Goal: Information Seeking & Learning: Learn about a topic

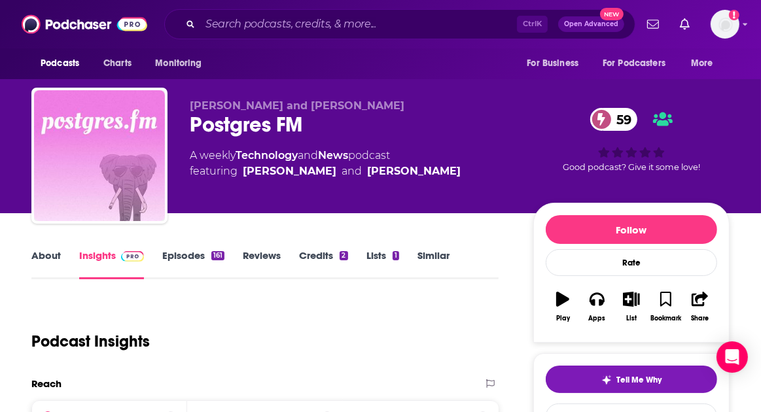
click at [44, 260] on link "About" at bounding box center [45, 264] width 29 height 30
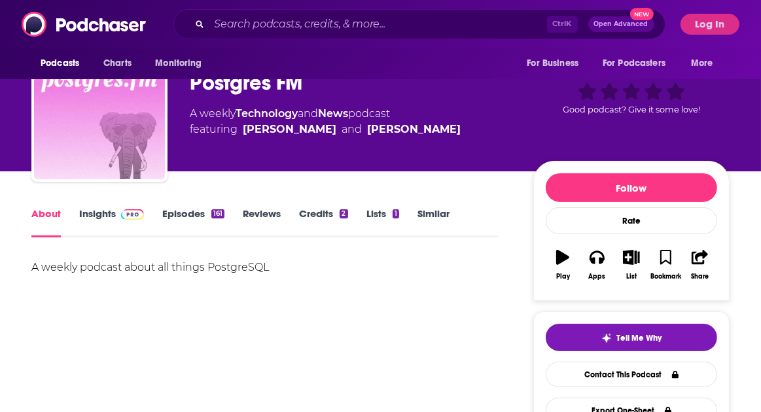
scroll to position [65, 0]
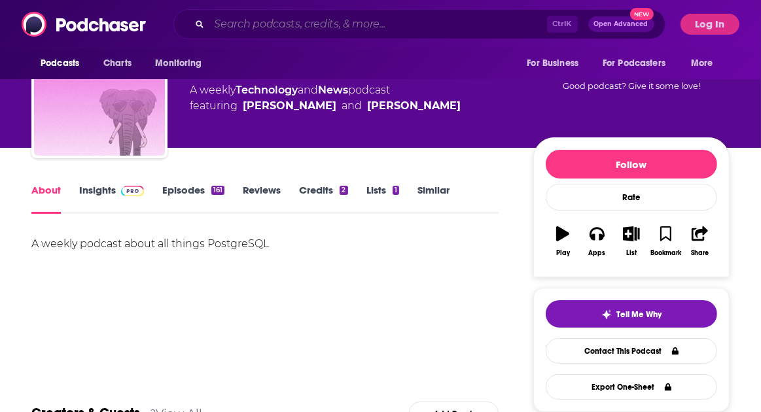
click at [277, 20] on input "Search podcasts, credits, & more..." at bounding box center [378, 24] width 338 height 21
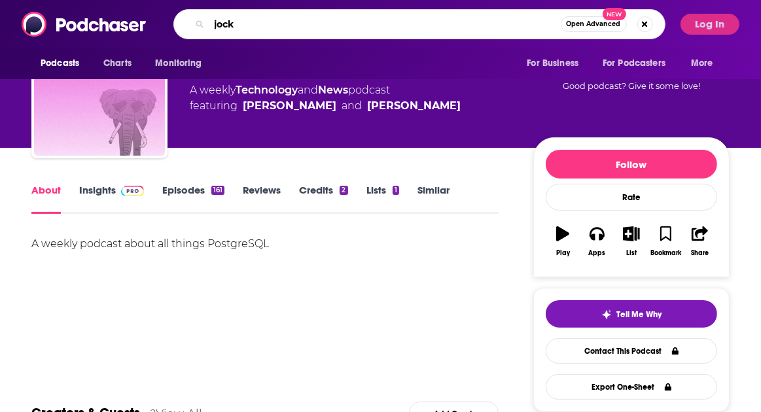
type input "jocko"
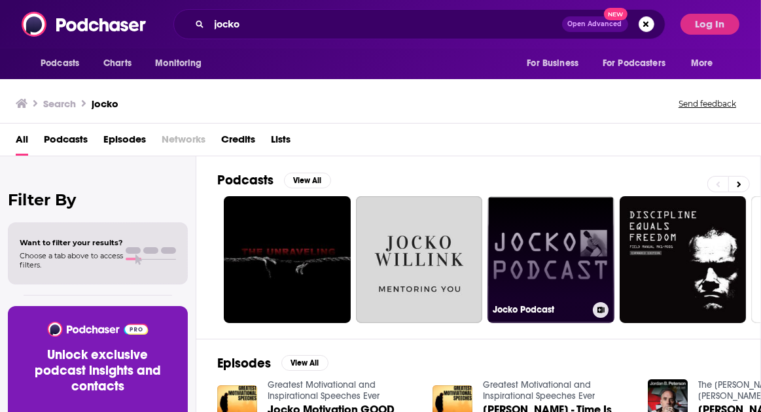
click at [550, 225] on link "Jocko Podcast" at bounding box center [550, 259] width 127 height 127
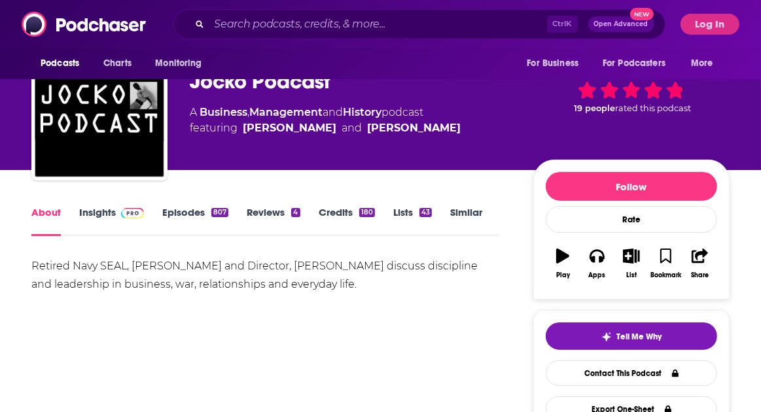
scroll to position [65, 0]
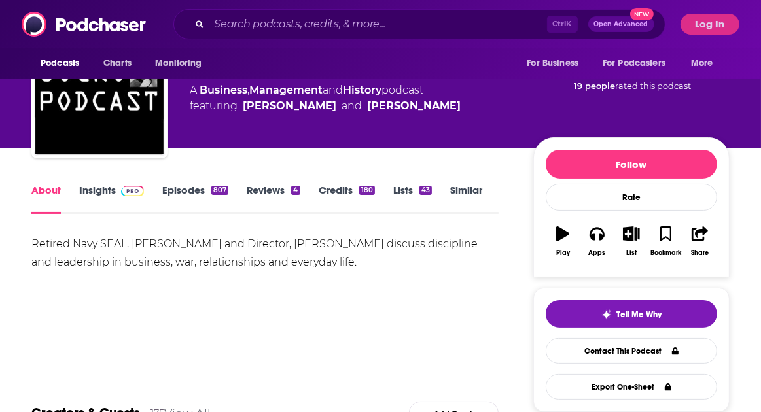
click at [462, 184] on link "Similar" at bounding box center [466, 199] width 32 height 30
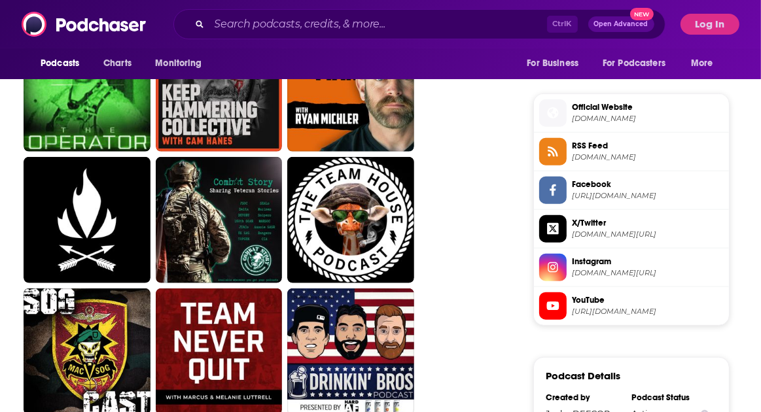
scroll to position [785, 0]
